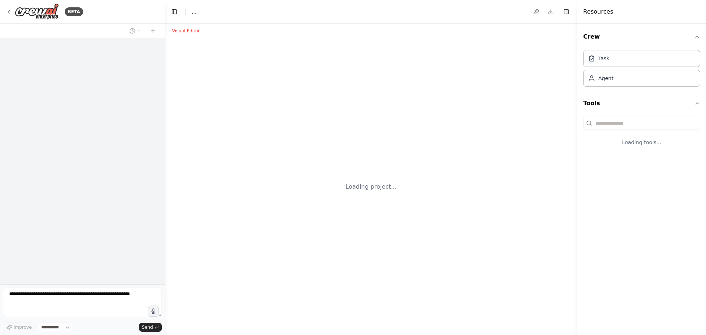
select select "****"
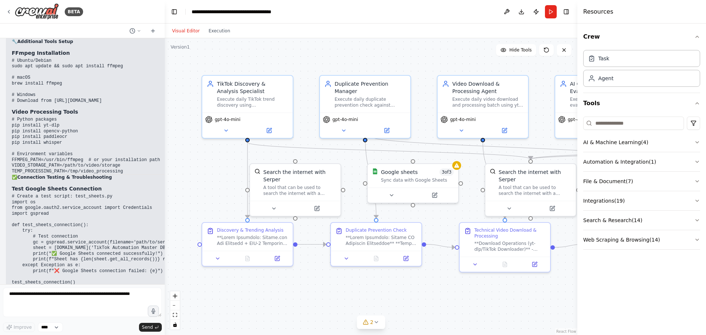
scroll to position [9228, 0]
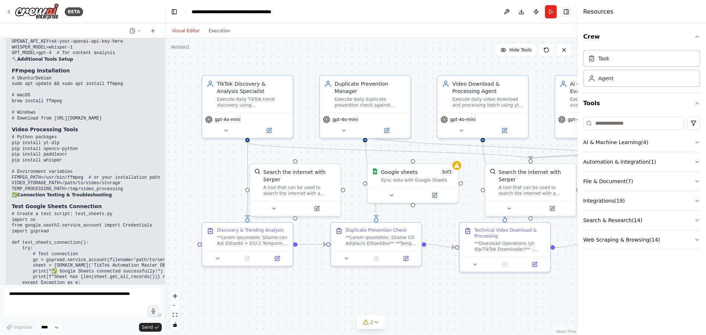
click at [567, 13] on button "Toggle Right Sidebar" at bounding box center [566, 12] width 10 height 10
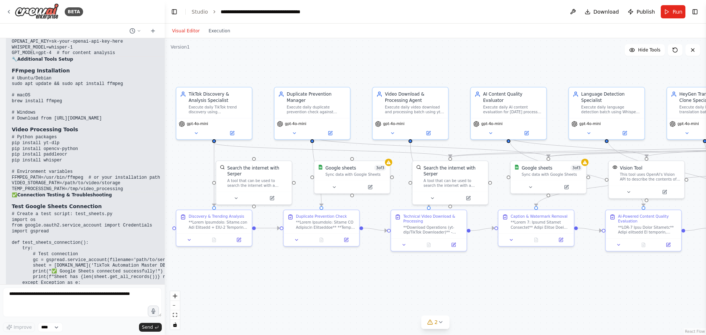
drag, startPoint x: 479, startPoint y: 60, endPoint x: 407, endPoint y: 62, distance: 72.5
click at [407, 62] on div ".deletable-edge-delete-btn { width: 20px; height: 20px; border: 0px solid #ffff…" at bounding box center [435, 186] width 541 height 297
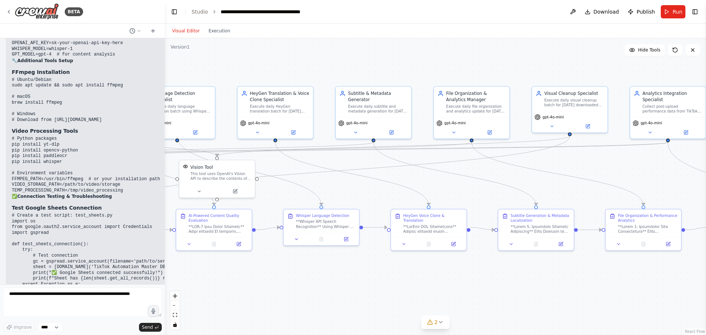
drag, startPoint x: 608, startPoint y: 277, endPoint x: 178, endPoint y: 277, distance: 429.2
click at [178, 277] on div ".deletable-edge-delete-btn { width: 20px; height: 20px; border: 0px solid #ffff…" at bounding box center [435, 186] width 541 height 297
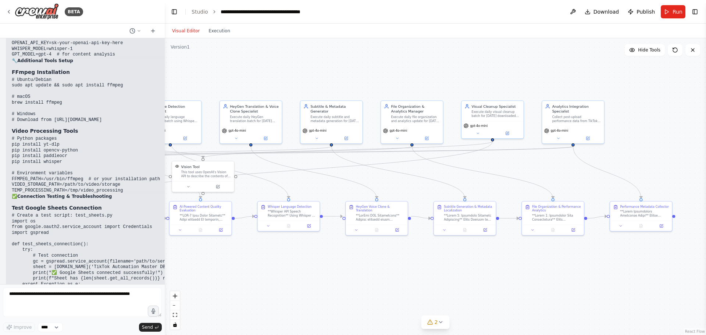
drag, startPoint x: 416, startPoint y: 278, endPoint x: 389, endPoint y: 271, distance: 27.0
click at [389, 271] on div ".deletable-edge-delete-btn { width: 20px; height: 20px; border: 0px solid #ffff…" at bounding box center [435, 186] width 541 height 297
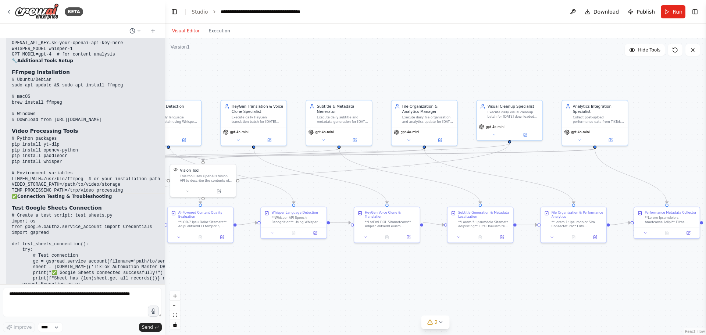
drag, startPoint x: 358, startPoint y: 271, endPoint x: 371, endPoint y: 274, distance: 13.6
click at [371, 274] on div ".deletable-edge-delete-btn { width: 20px; height: 20px; border: 0px solid #ffff…" at bounding box center [435, 186] width 541 height 297
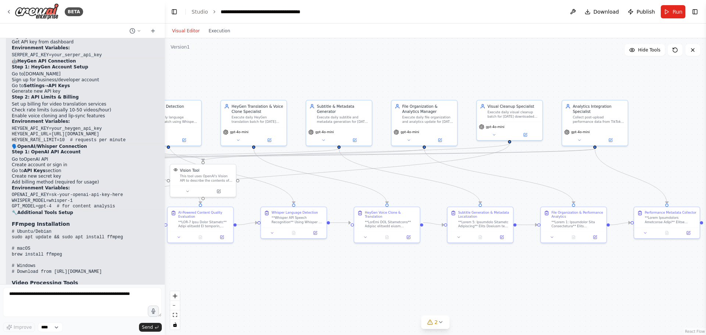
scroll to position [9228, 0]
